Goal: Find specific page/section: Find specific page/section

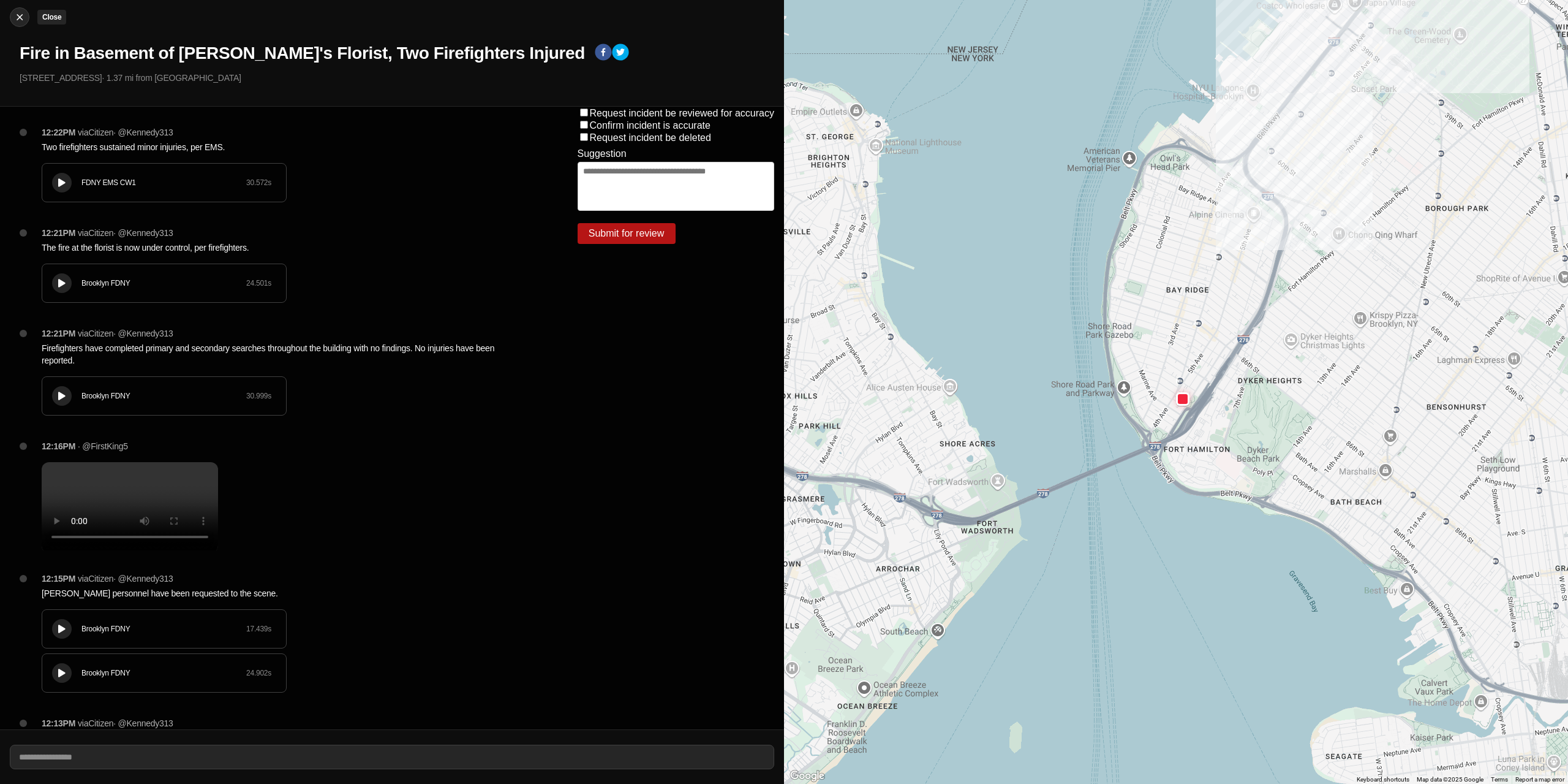
click at [20, 21] on img at bounding box center [20, 17] width 13 height 13
select select "*"
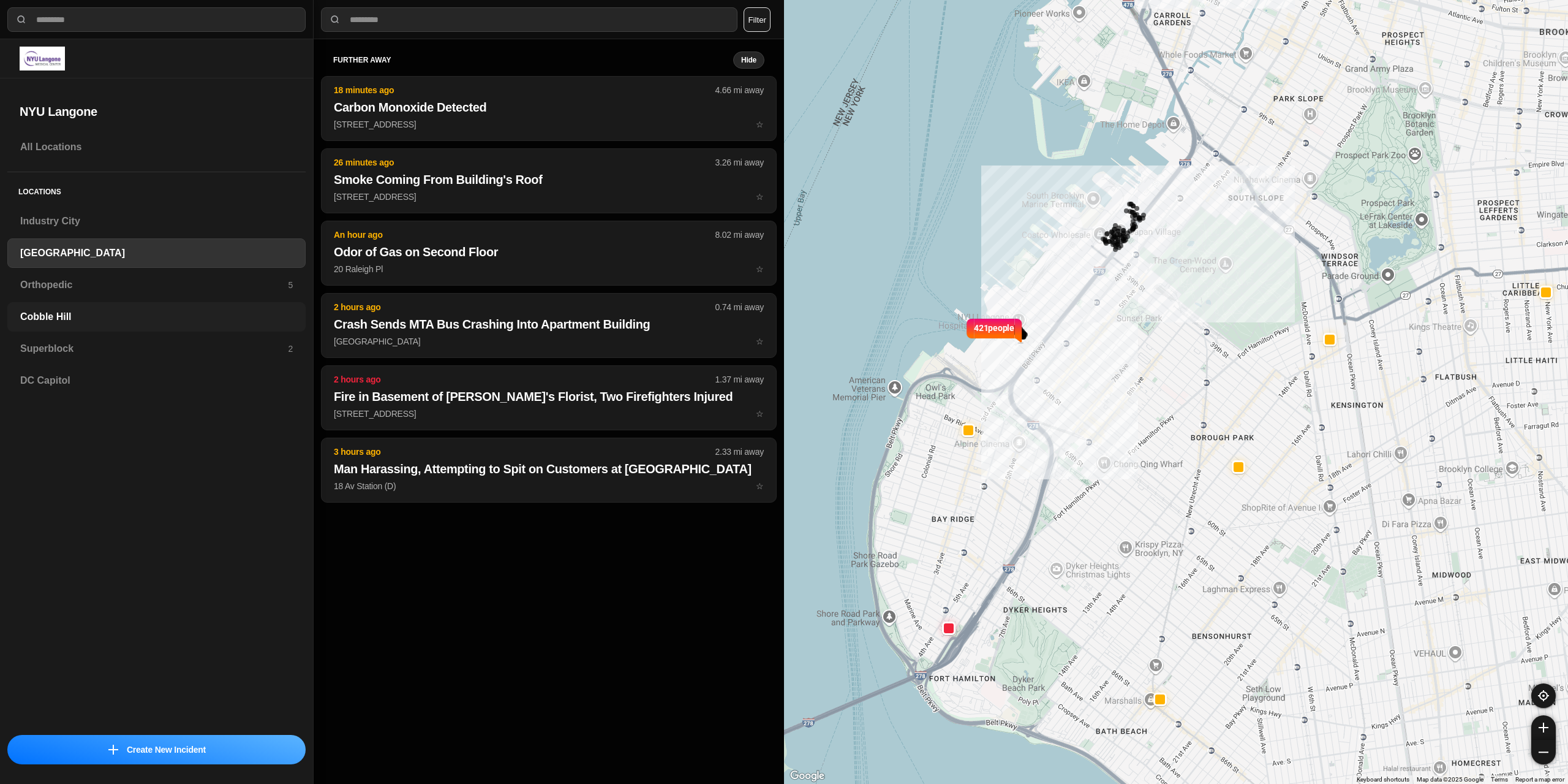
click at [84, 317] on h3 "Cobble Hill" at bounding box center [156, 317] width 272 height 15
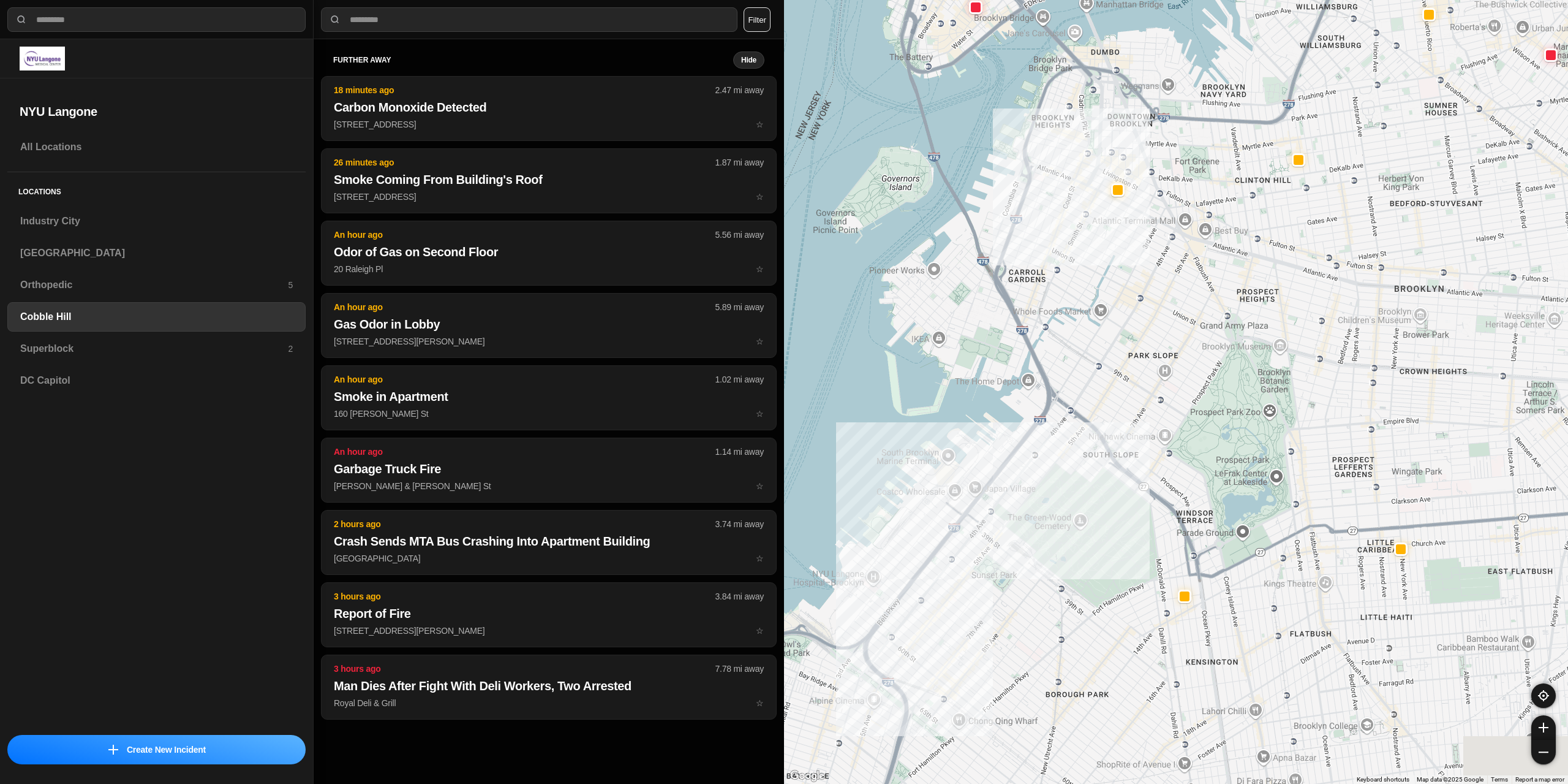
drag, startPoint x: 990, startPoint y: 329, endPoint x: 1056, endPoint y: 262, distance: 94.0
click at [1056, 264] on div at bounding box center [1177, 392] width 784 height 784
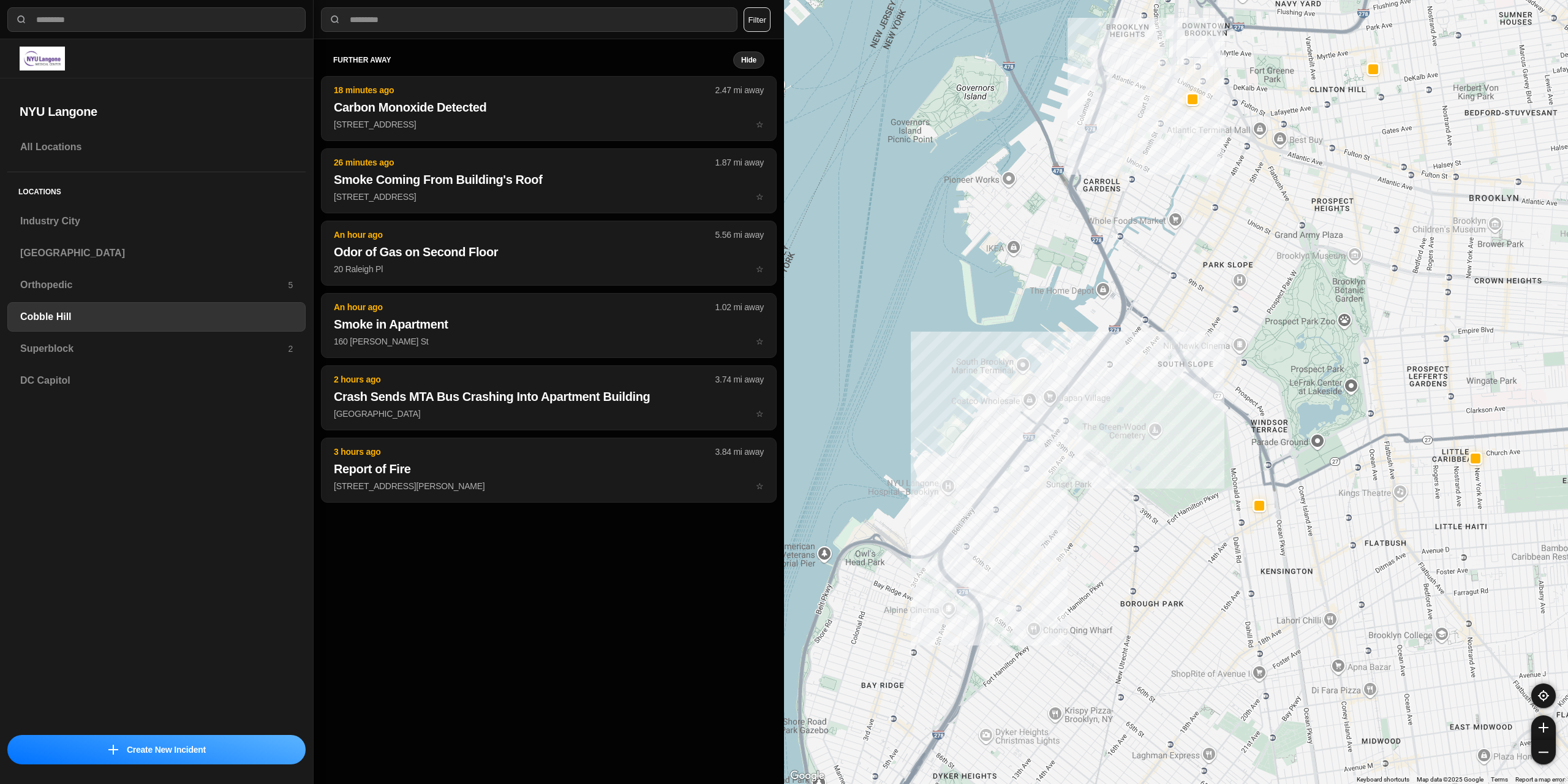
drag, startPoint x: 913, startPoint y: 396, endPoint x: 971, endPoint y: 276, distance: 133.3
click at [971, 276] on div at bounding box center [1177, 392] width 784 height 784
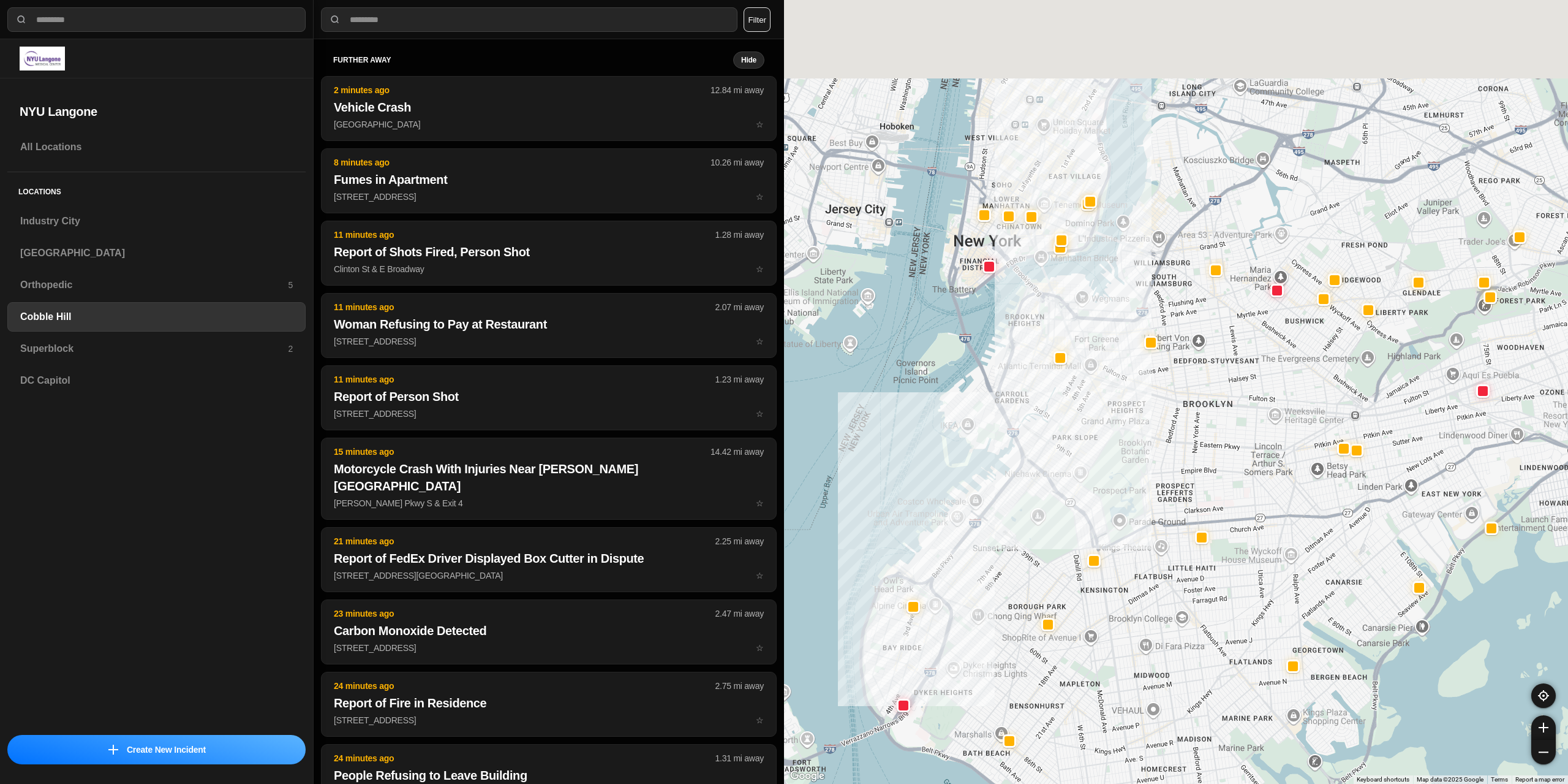
drag, startPoint x: 1091, startPoint y: 188, endPoint x: 1042, endPoint y: 390, distance: 207.9
click at [1042, 390] on div at bounding box center [1177, 392] width 784 height 784
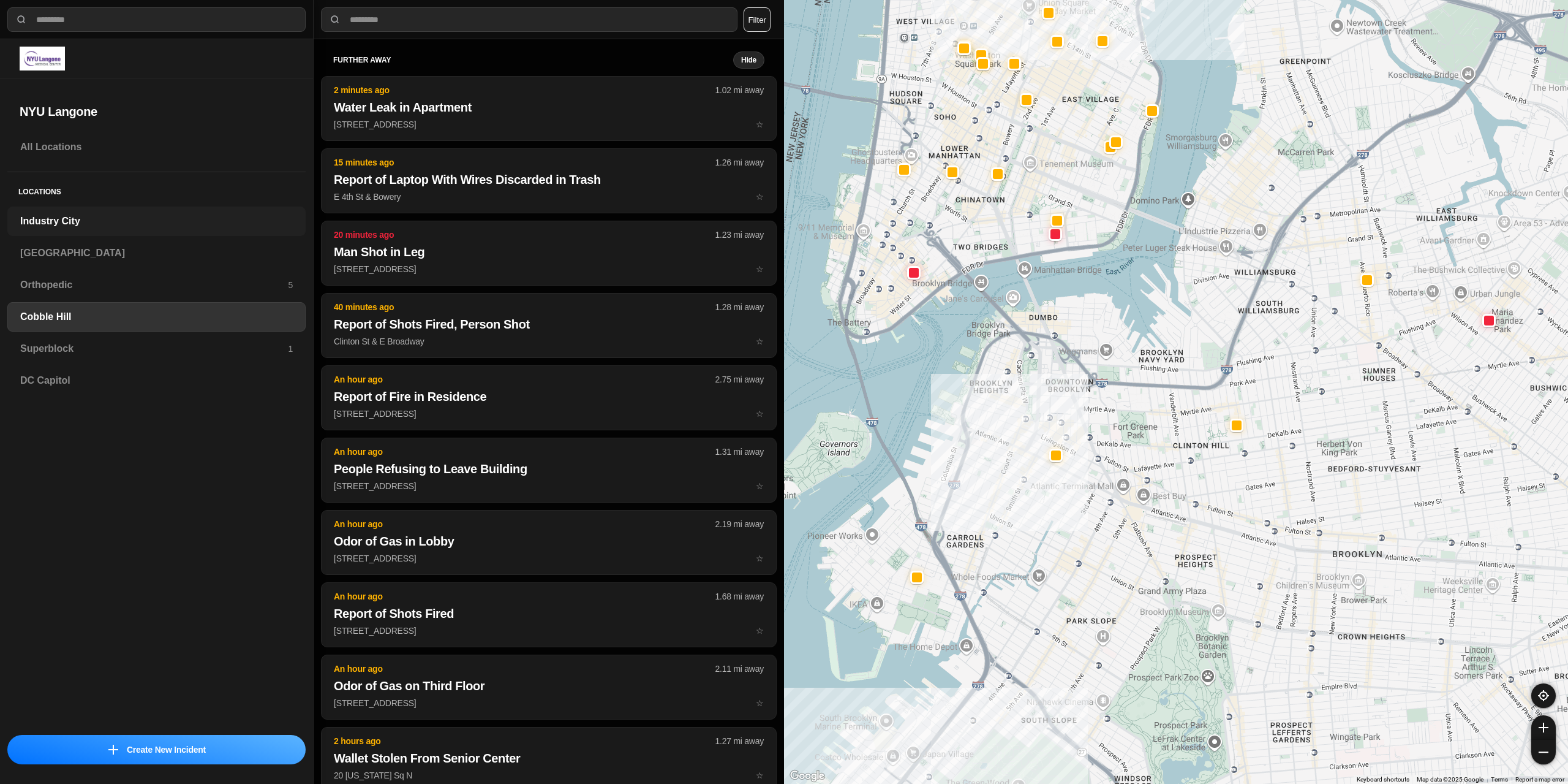
click at [56, 215] on h3 "Industry City" at bounding box center [156, 221] width 272 height 15
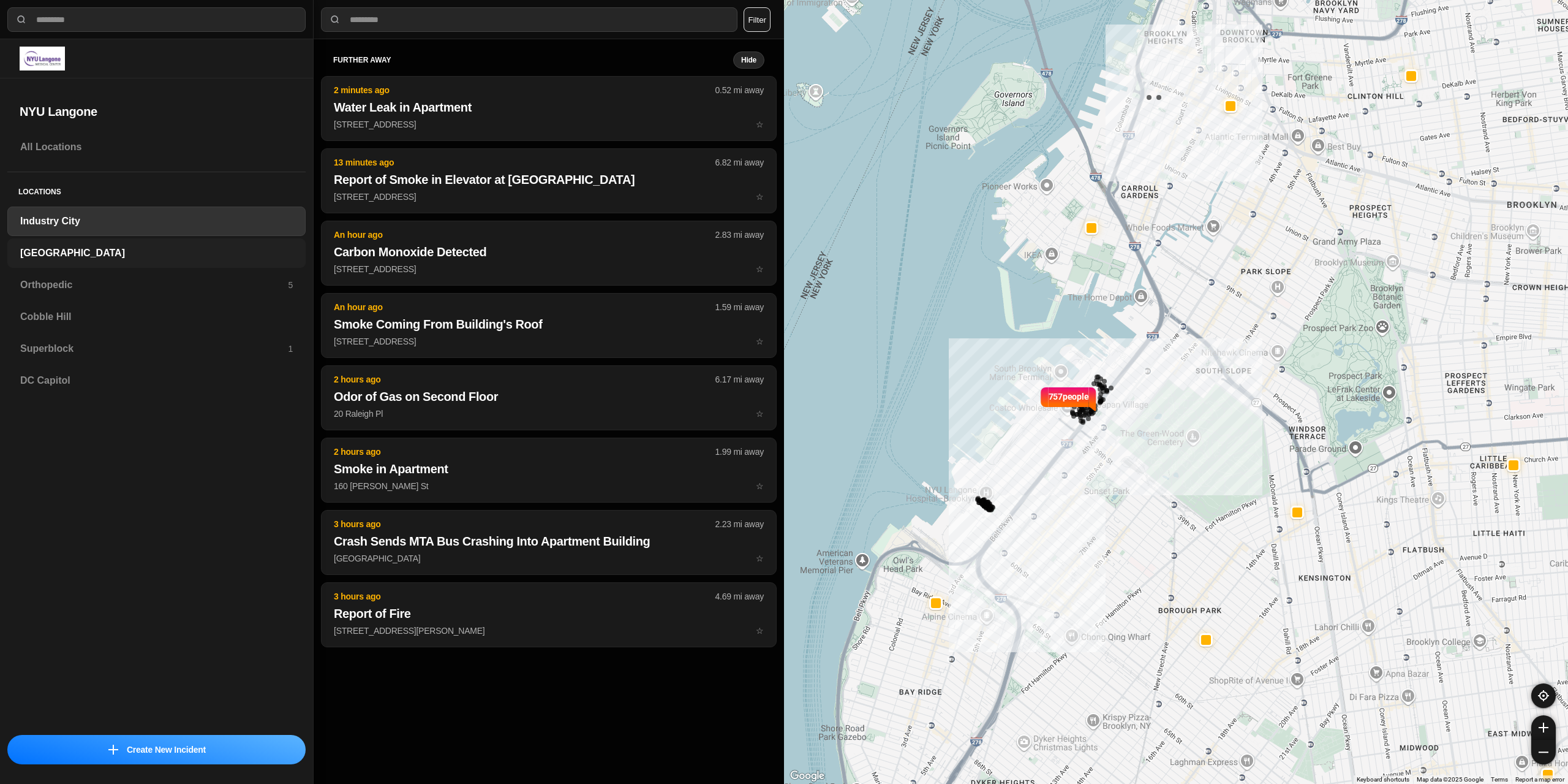
click at [76, 245] on div "[GEOGRAPHIC_DATA]" at bounding box center [156, 253] width 298 height 29
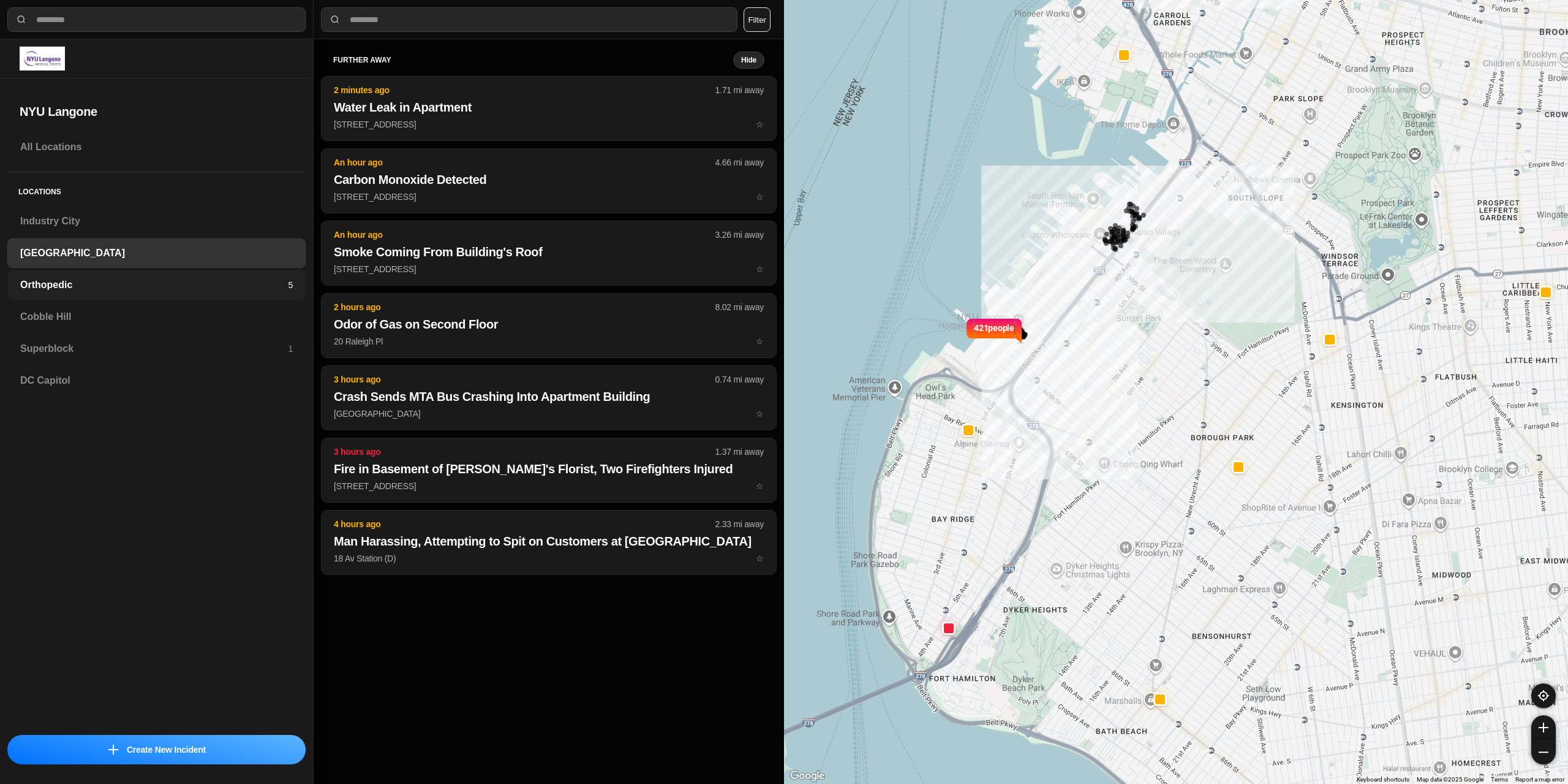
click at [107, 283] on h3 "Orthopedic" at bounding box center [154, 285] width 268 height 15
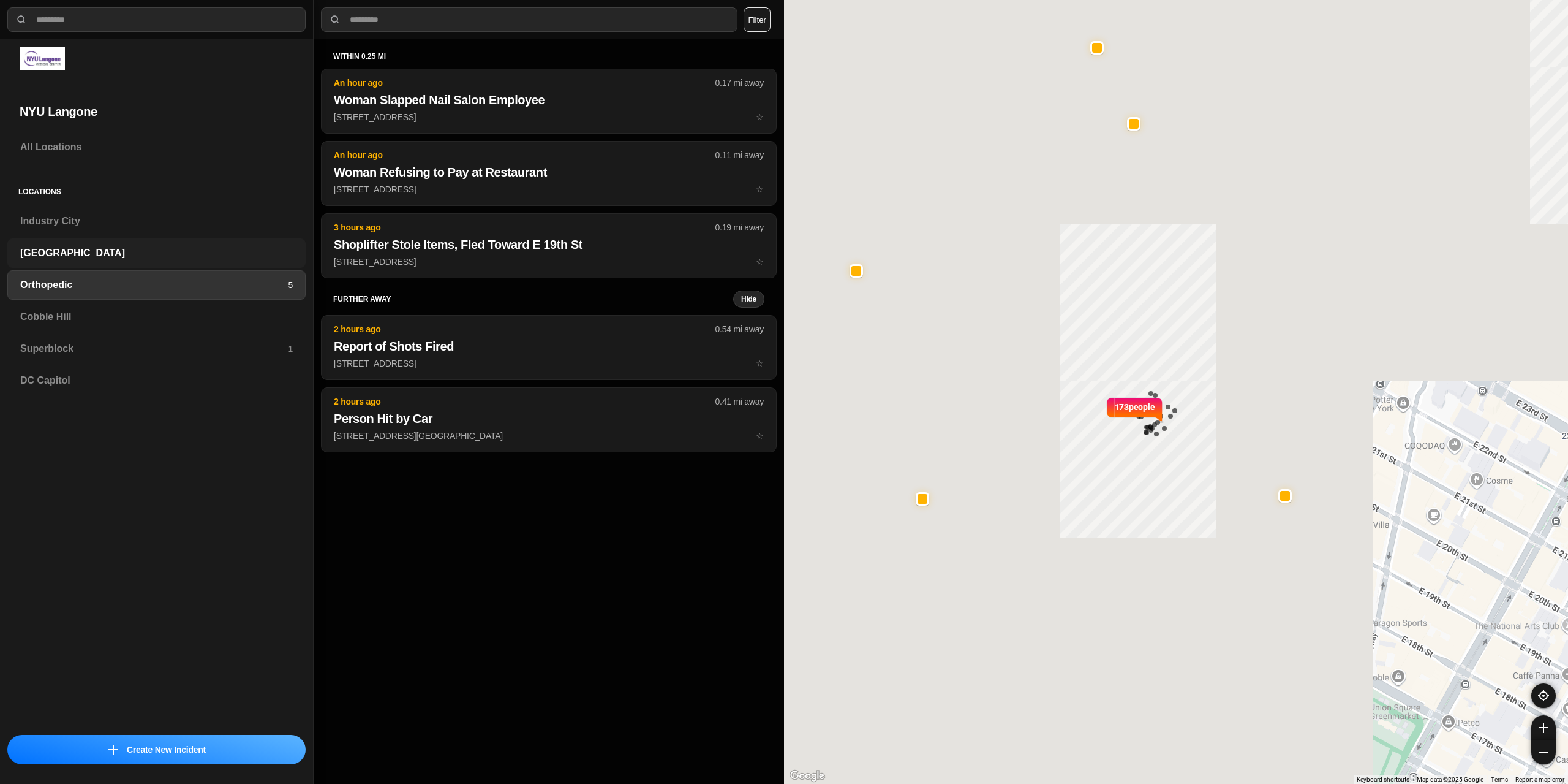
drag, startPoint x: 104, startPoint y: 257, endPoint x: 108, endPoint y: 249, distance: 8.9
click at [104, 256] on h3 "[GEOGRAPHIC_DATA]" at bounding box center [156, 253] width 272 height 15
